Goal: Task Accomplishment & Management: Use online tool/utility

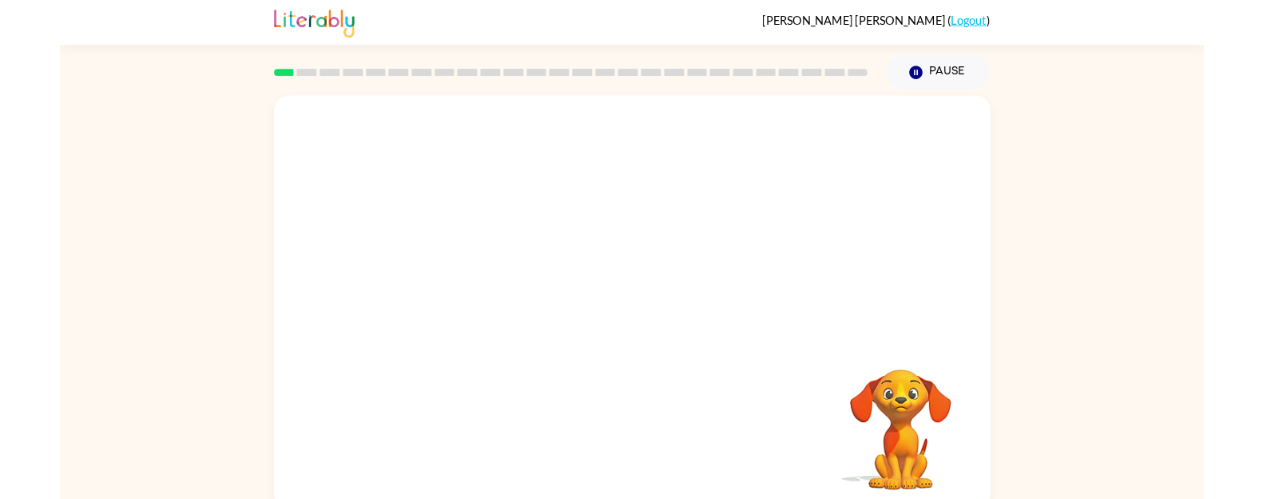
scroll to position [16, 0]
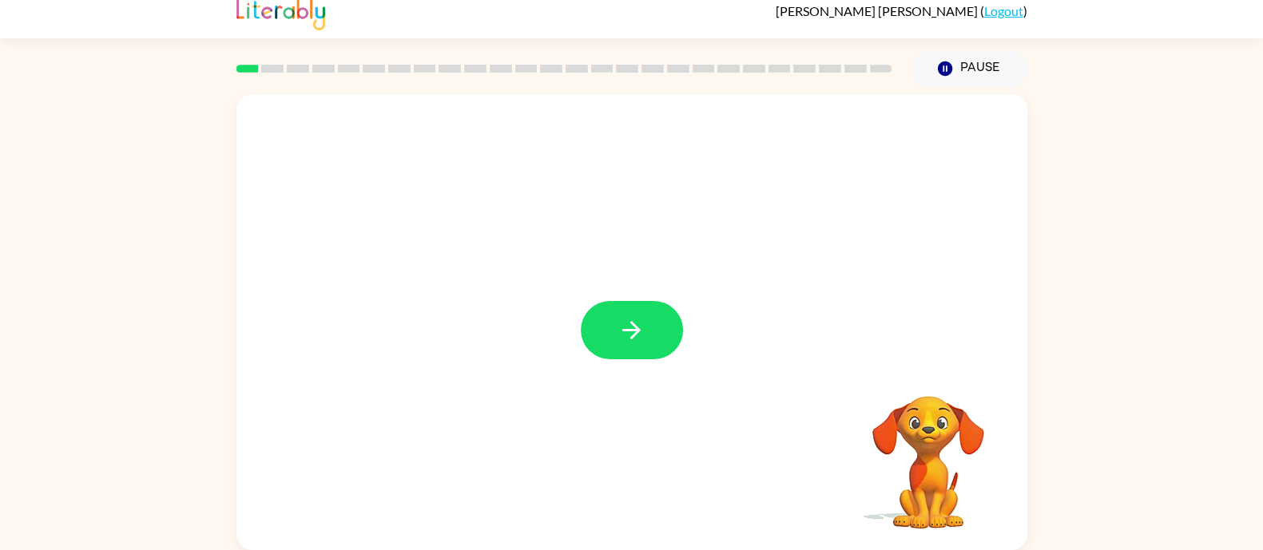
click at [705, 293] on div at bounding box center [631, 322] width 791 height 456
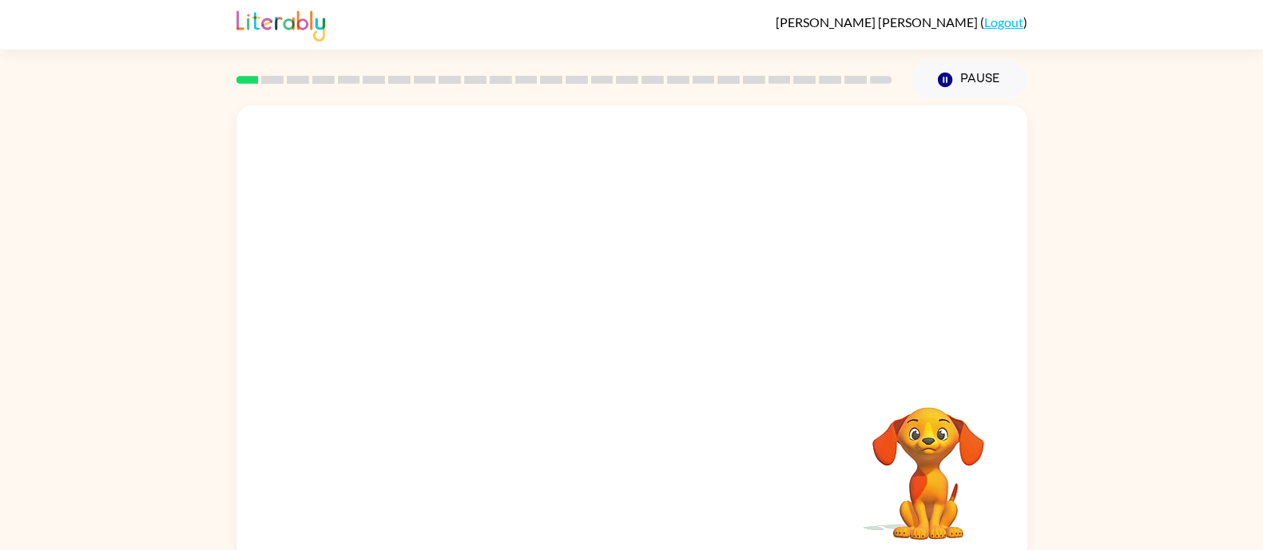
scroll to position [16, 0]
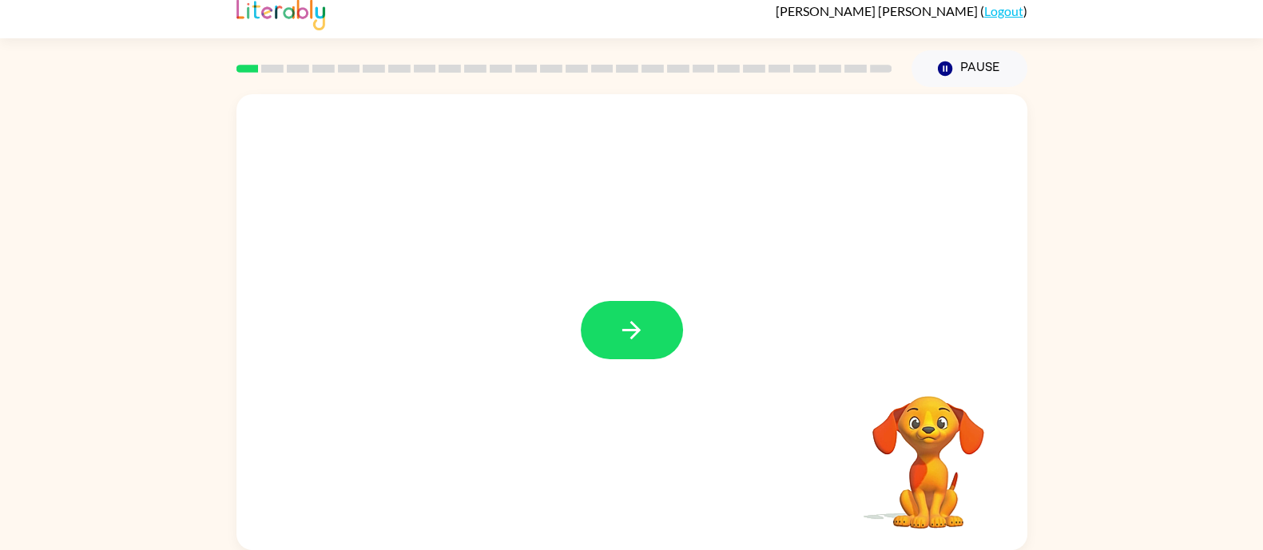
click at [1096, 87] on div "Your browser must support playing .mp4 files to use Literably. Please try using…" at bounding box center [631, 318] width 1263 height 463
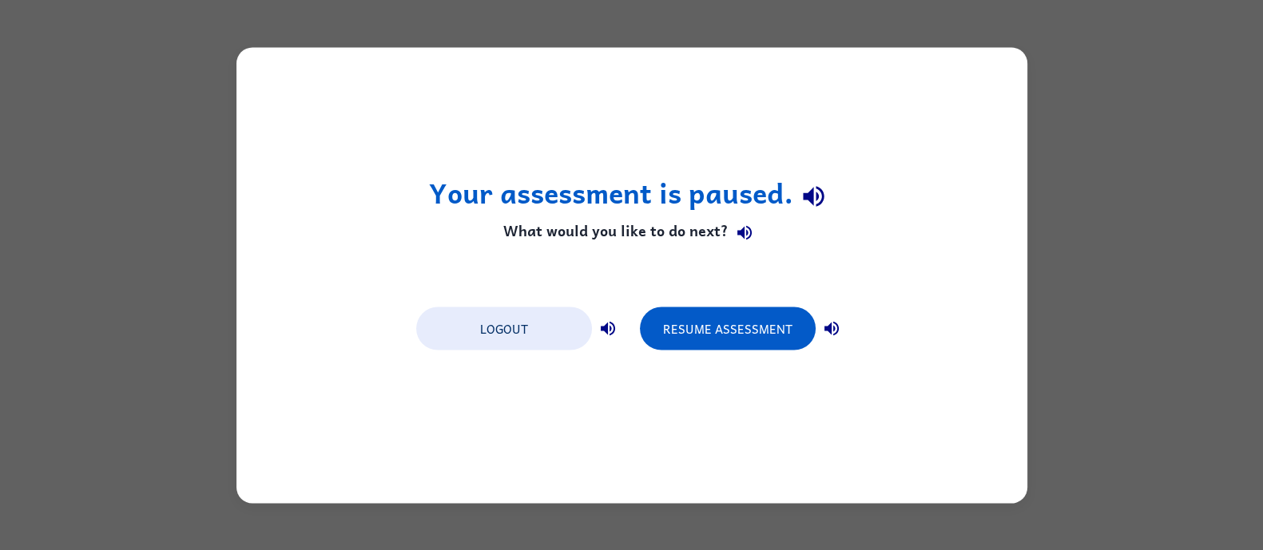
scroll to position [0, 0]
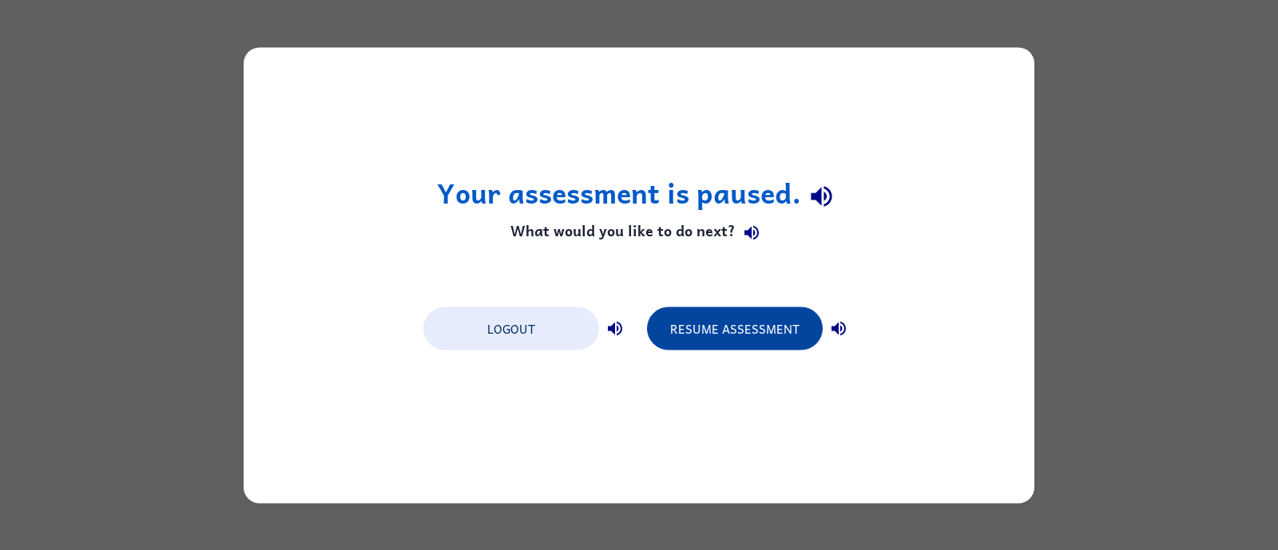
click at [732, 315] on button "Resume Assessment" at bounding box center [735, 328] width 176 height 43
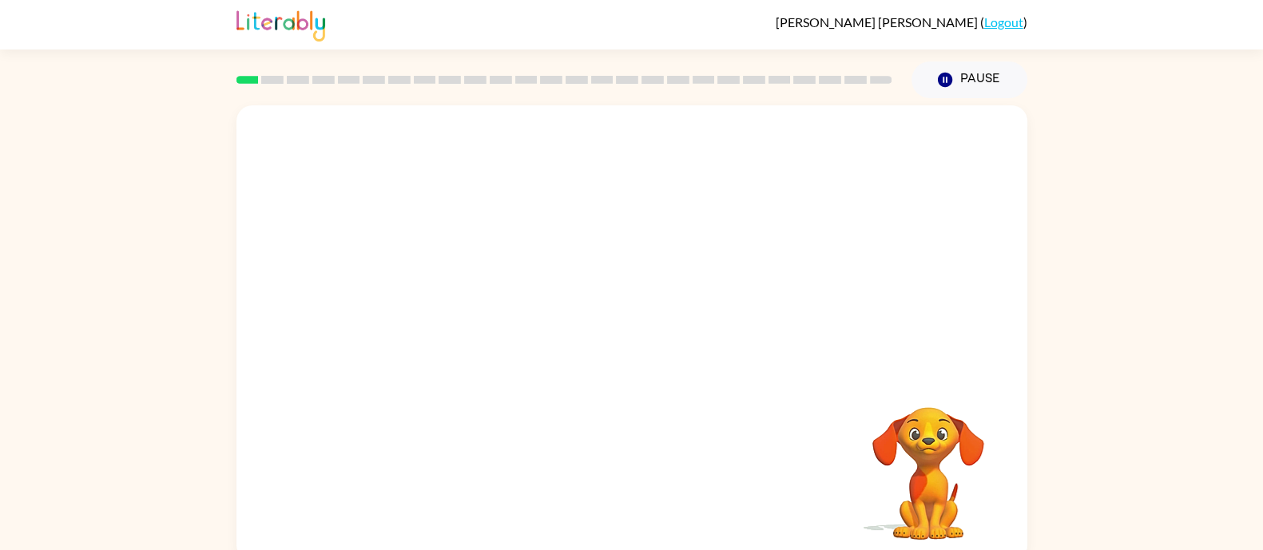
scroll to position [16, 0]
